Goal: Find contact information: Find contact information

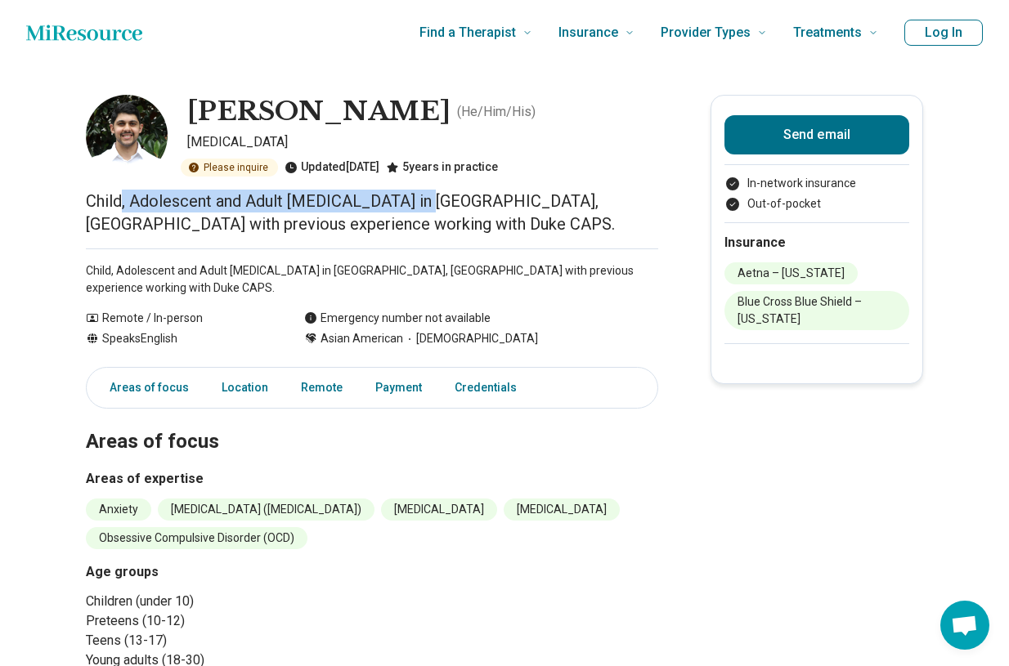
drag, startPoint x: 119, startPoint y: 204, endPoint x: 418, endPoint y: 204, distance: 298.3
click at [419, 204] on p "Child, Adolescent and Adult [MEDICAL_DATA] in [GEOGRAPHIC_DATA], [GEOGRAPHIC_DA…" at bounding box center [372, 213] width 572 height 46
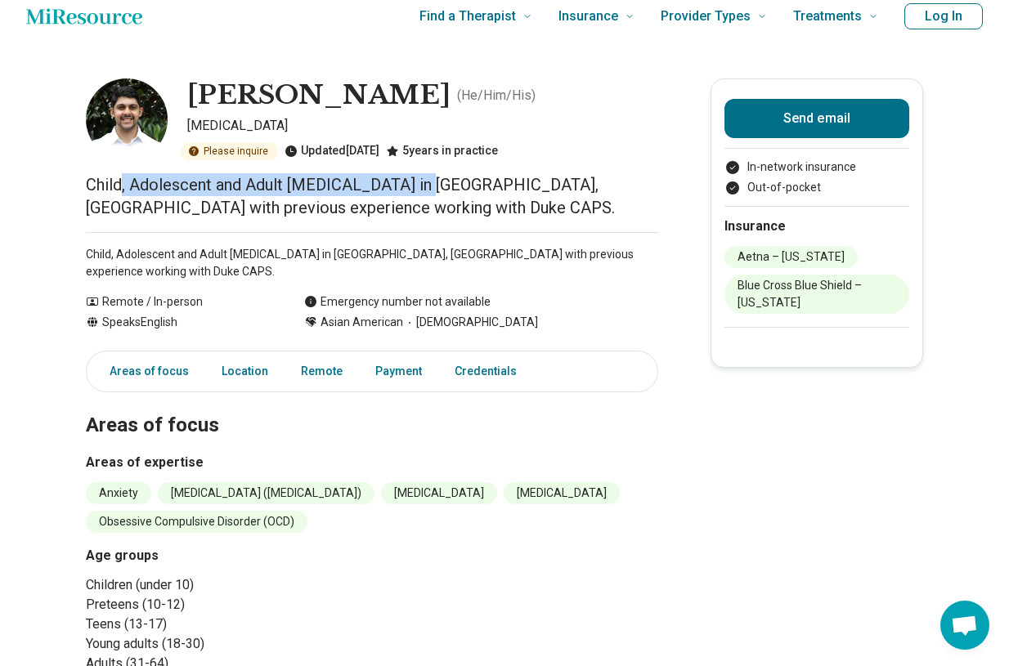
scroll to position [18, 0]
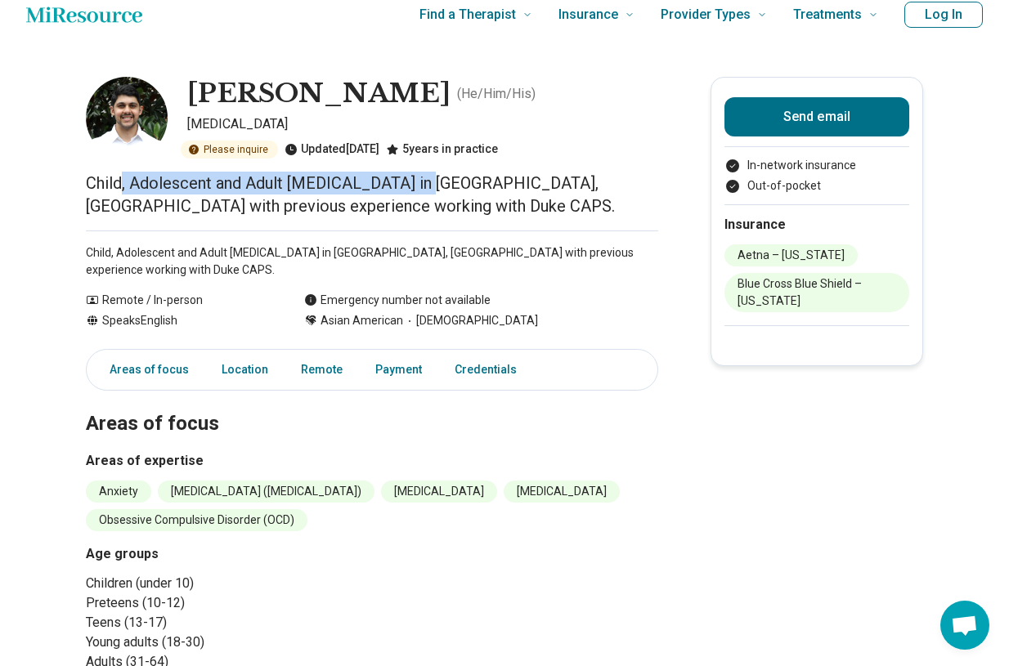
click at [255, 192] on p "Child, Adolescent and Adult [MEDICAL_DATA] in [GEOGRAPHIC_DATA], [GEOGRAPHIC_DA…" at bounding box center [372, 195] width 572 height 46
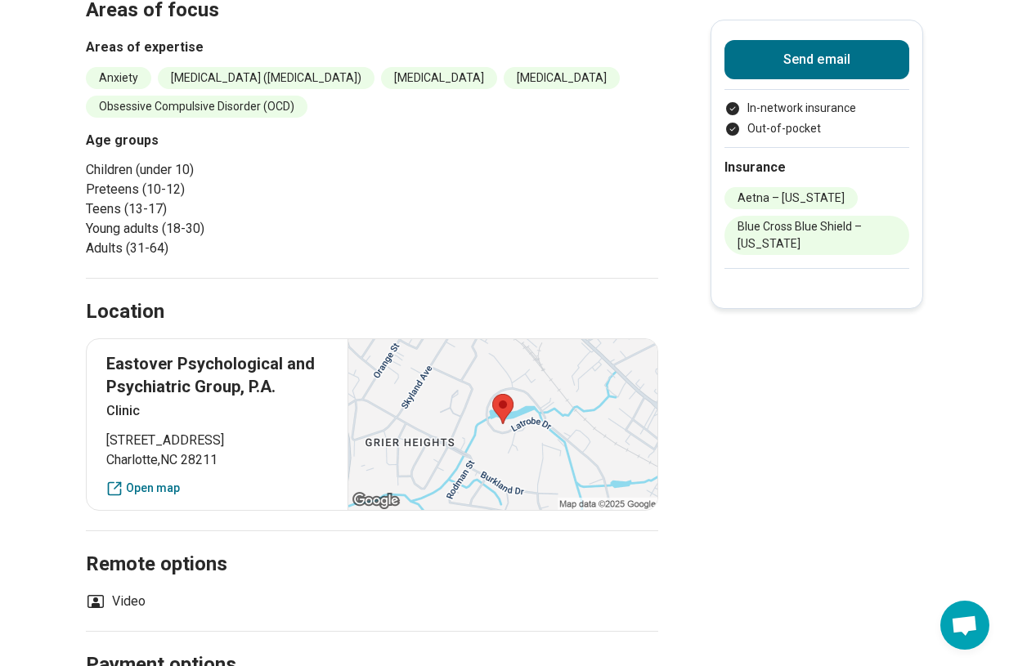
scroll to position [445, 0]
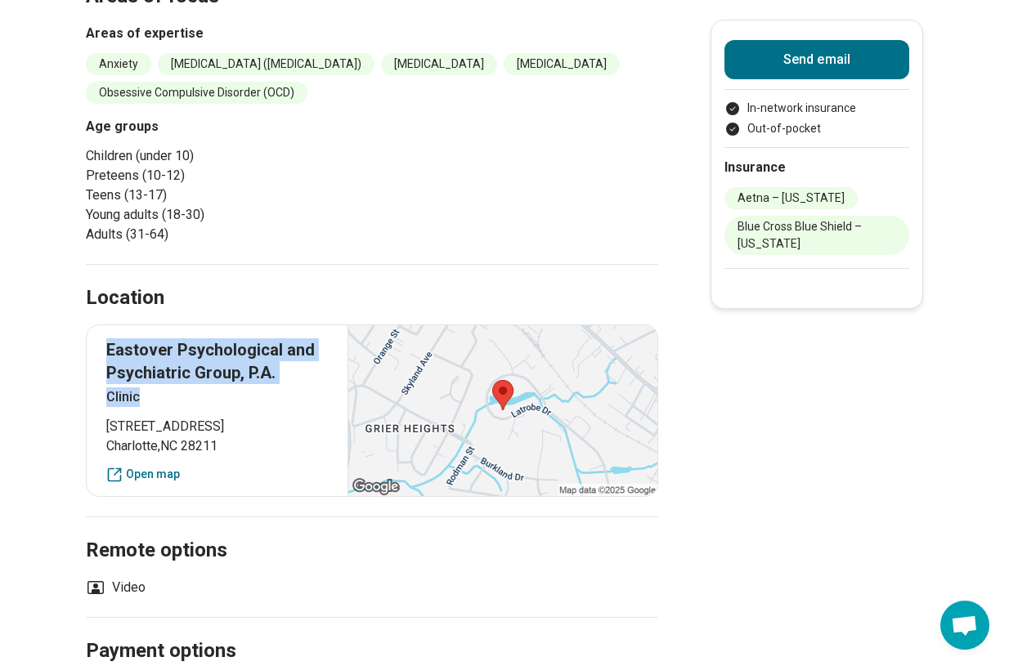
drag, startPoint x: 279, startPoint y: 373, endPoint x: 106, endPoint y: 332, distance: 177.2
click at [106, 338] on div "Eastover Psychological and Psychiatric Group, P.A. Clinic" at bounding box center [217, 372] width 222 height 69
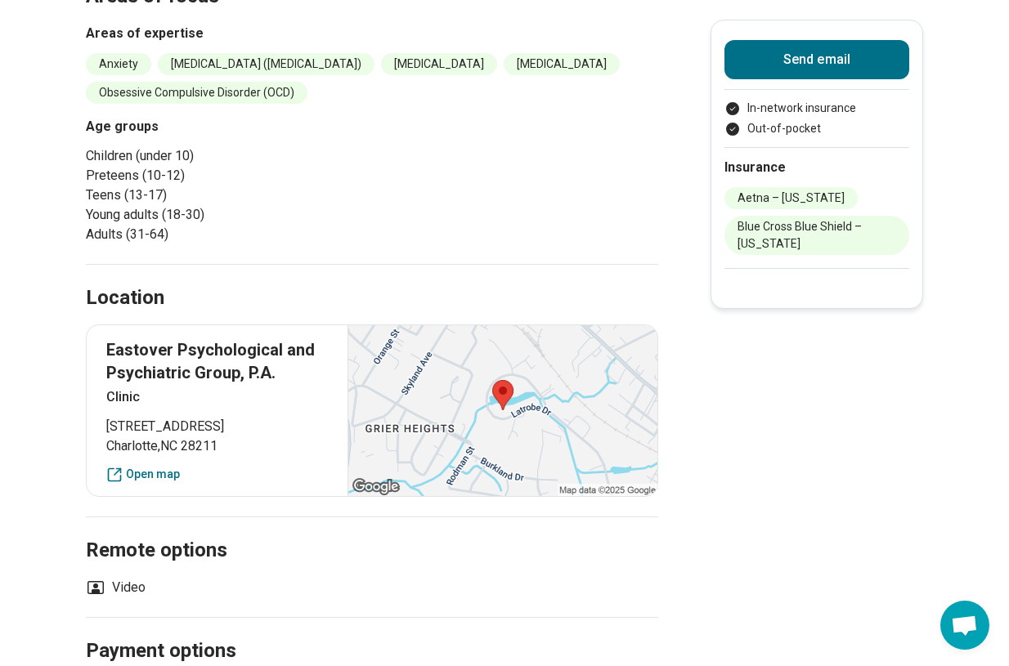
click at [136, 338] on p "Eastover Psychological and Psychiatric Group, P.A." at bounding box center [217, 361] width 222 height 46
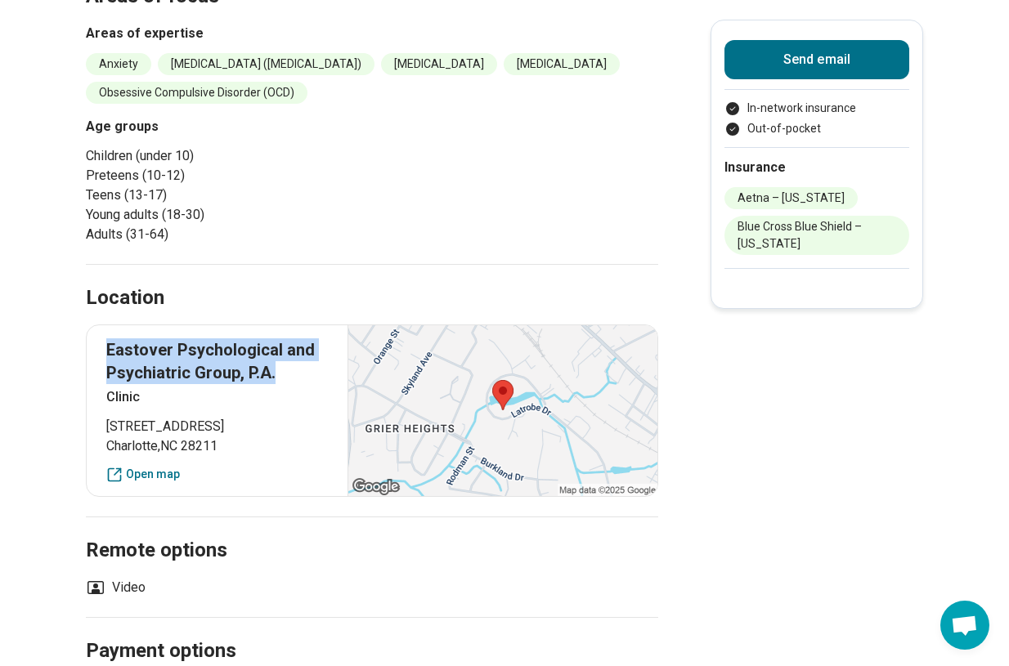
drag, startPoint x: 275, startPoint y: 355, endPoint x: 104, endPoint y: 336, distance: 172.7
click at [104, 336] on div "Eastover Psychological and Psychiatric Group, P.A. Clinic [STREET_ADDRESS] Open…" at bounding box center [372, 410] width 572 height 172
copy p "Eastover Psychological and Psychiatric Group, P.A."
